Goal: Information Seeking & Learning: Learn about a topic

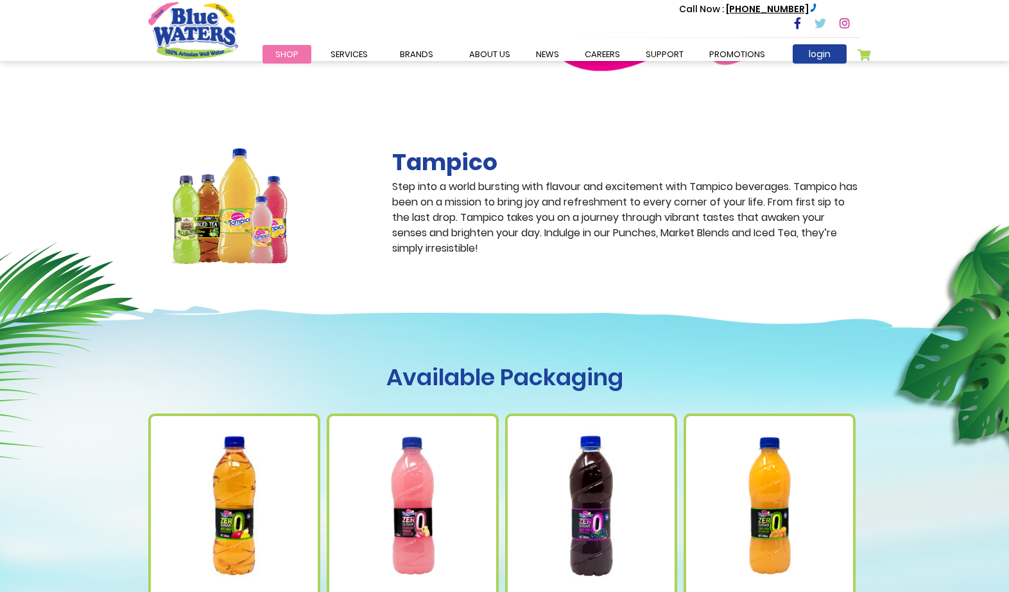
scroll to position [193, 0]
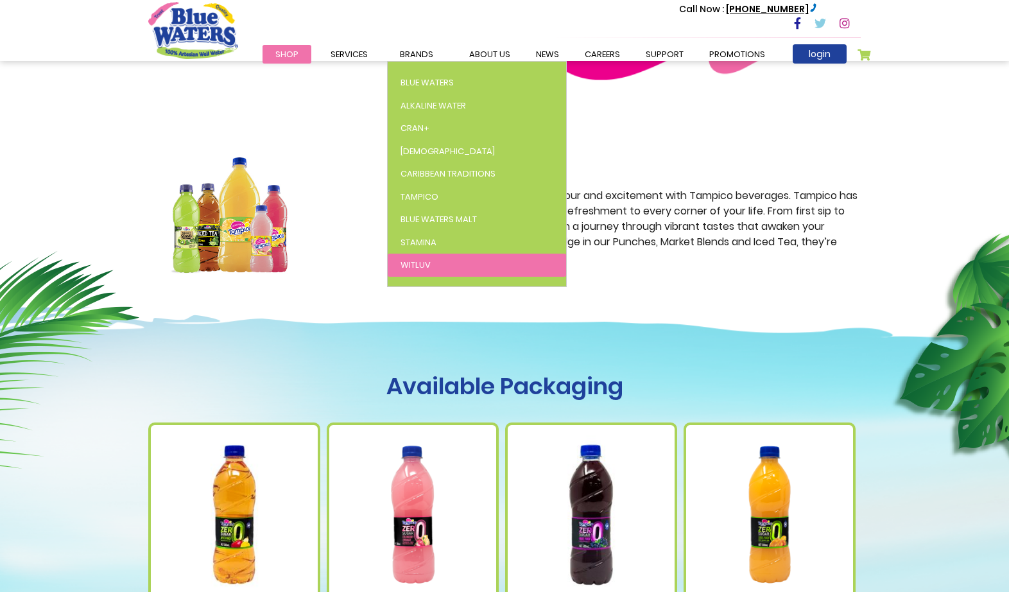
click at [432, 258] on link "WitLuv" at bounding box center [477, 265] width 178 height 23
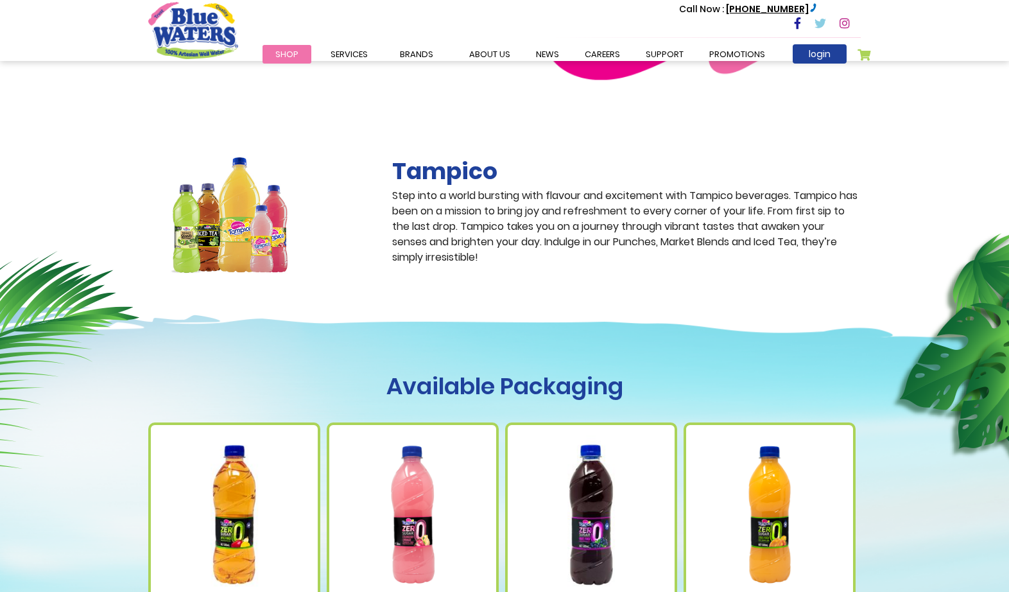
click at [432, 258] on p "Step into a world bursting with flavour and excitement with Tampico beverages. …" at bounding box center [626, 226] width 469 height 77
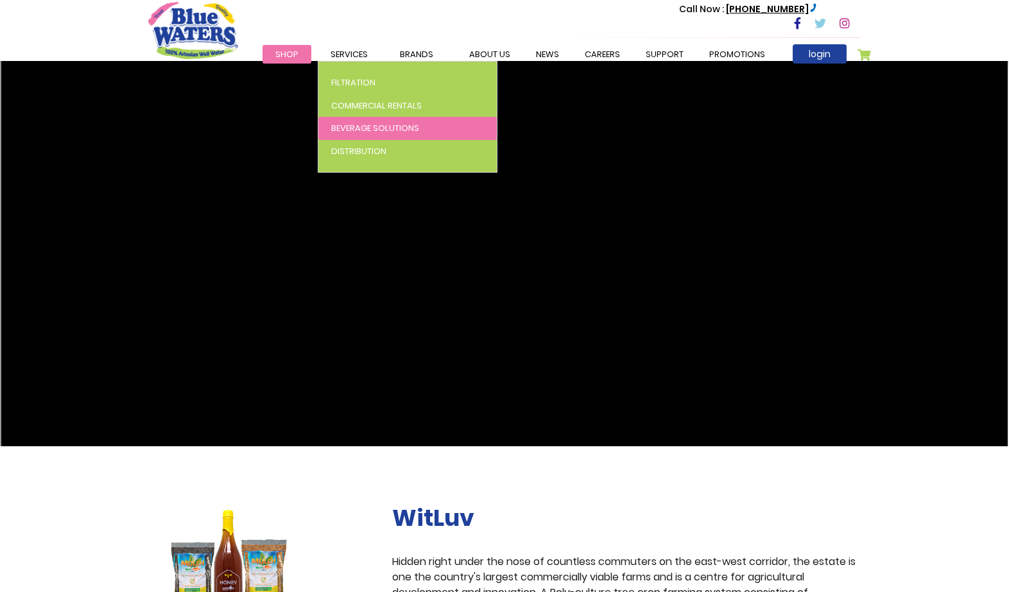
click at [387, 135] on link "Beverage Solutions" at bounding box center [407, 128] width 178 height 23
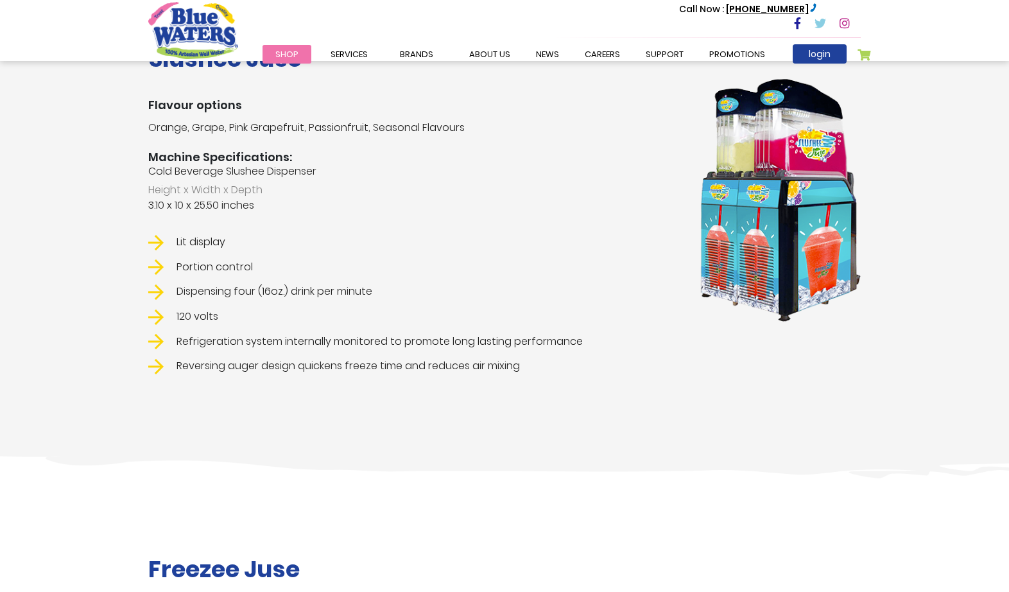
scroll to position [1669, 0]
